Goal: Navigation & Orientation: Find specific page/section

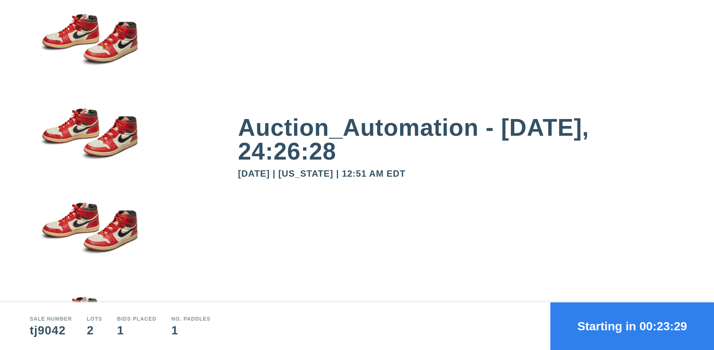
click at [632, 326] on button "Starting in 00:23:29" at bounding box center [632, 326] width 164 height 48
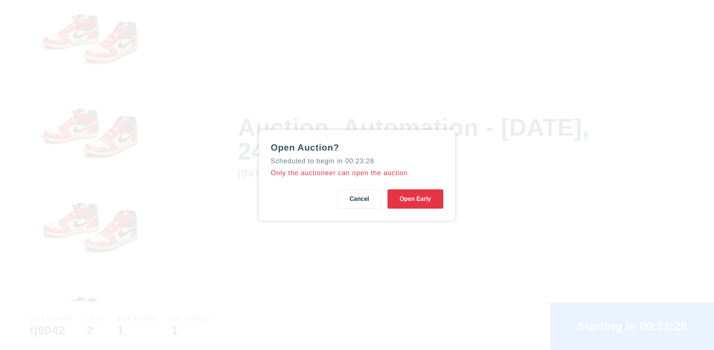
click at [415, 198] on button "Open Early" at bounding box center [415, 198] width 56 height 19
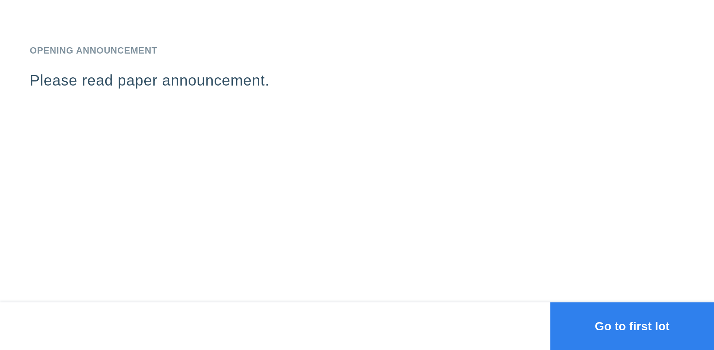
click at [632, 326] on button "Go to first lot" at bounding box center [632, 326] width 164 height 48
